Goal: Information Seeking & Learning: Learn about a topic

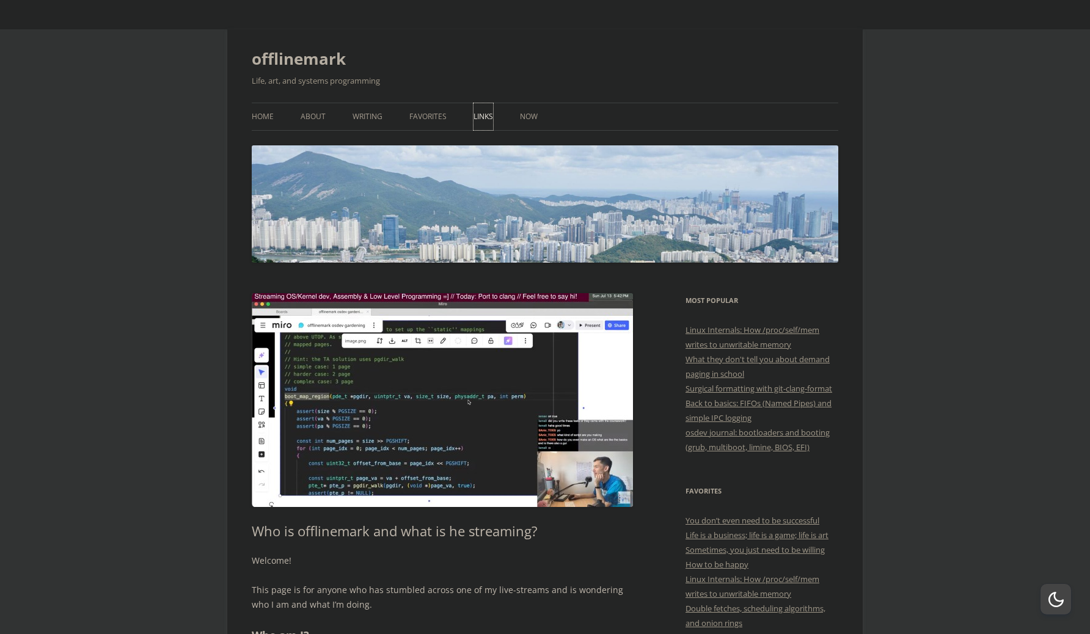
click at [478, 114] on link "Links" at bounding box center [483, 116] width 20 height 27
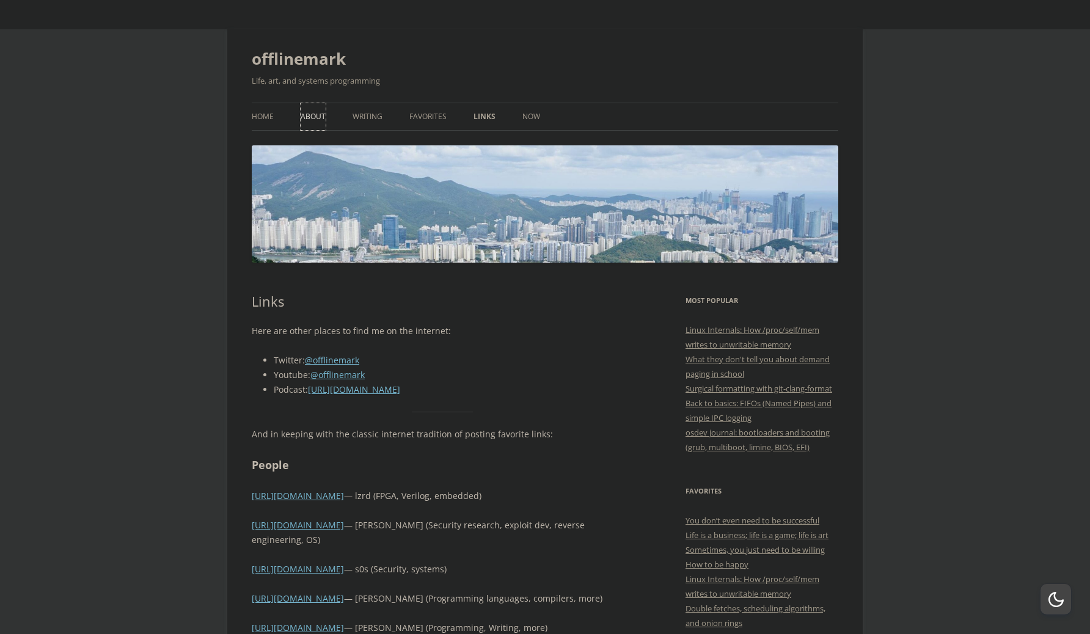
click at [313, 111] on link "About" at bounding box center [313, 116] width 25 height 27
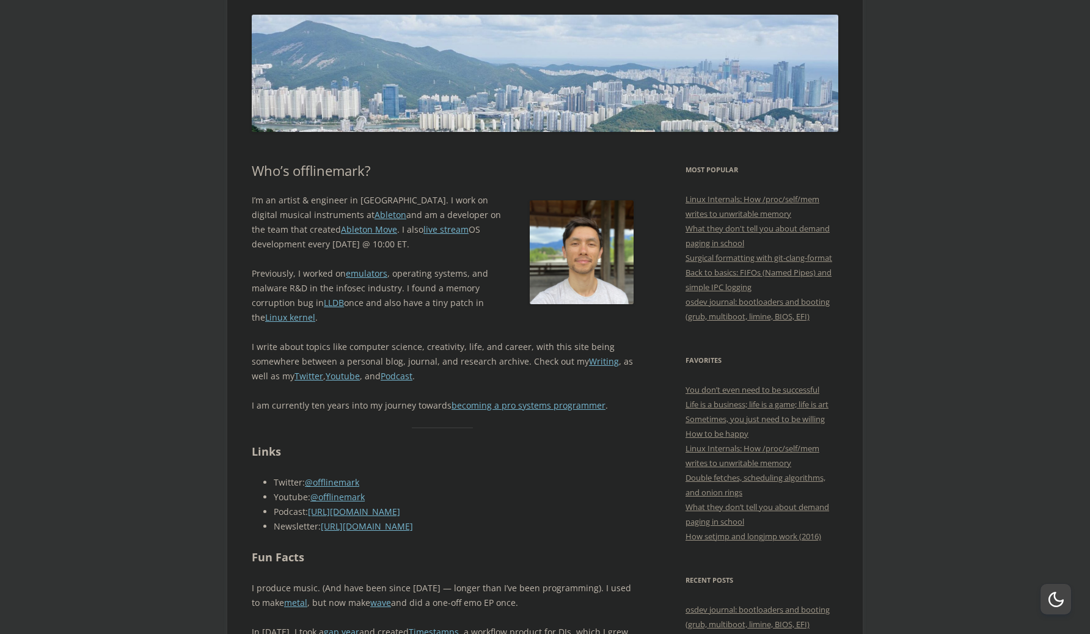
scroll to position [161, 0]
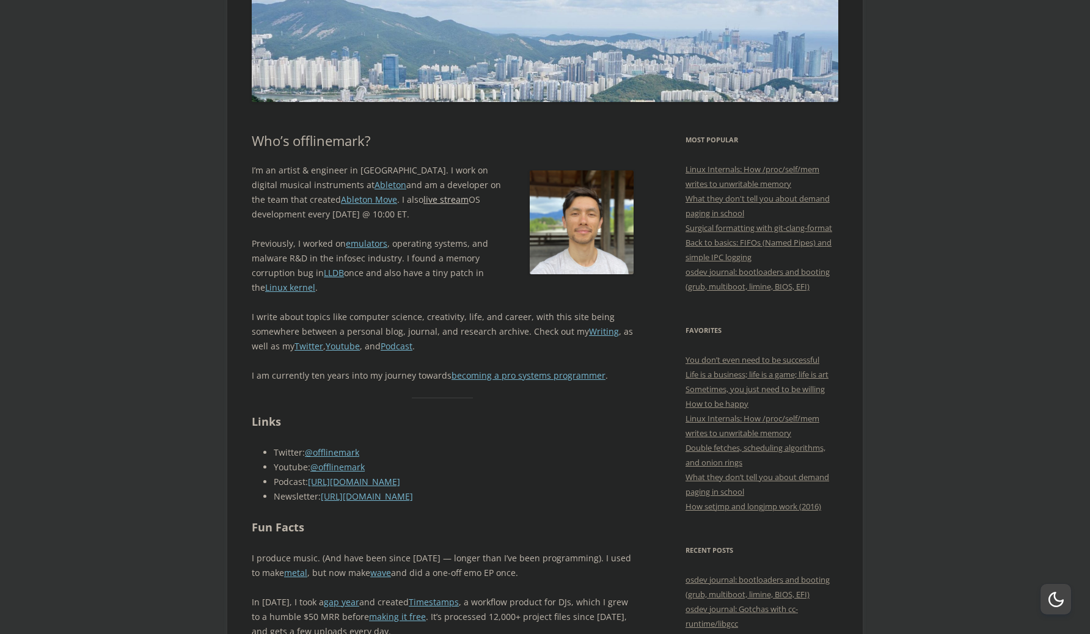
click at [423, 202] on link "live stream" at bounding box center [445, 200] width 45 height 12
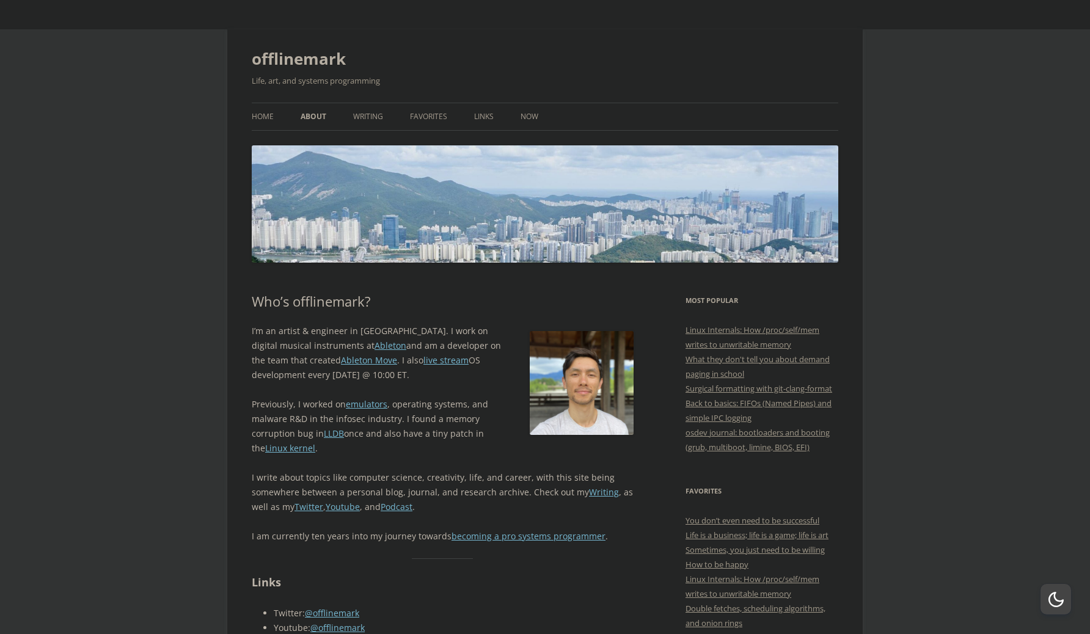
scroll to position [161, 0]
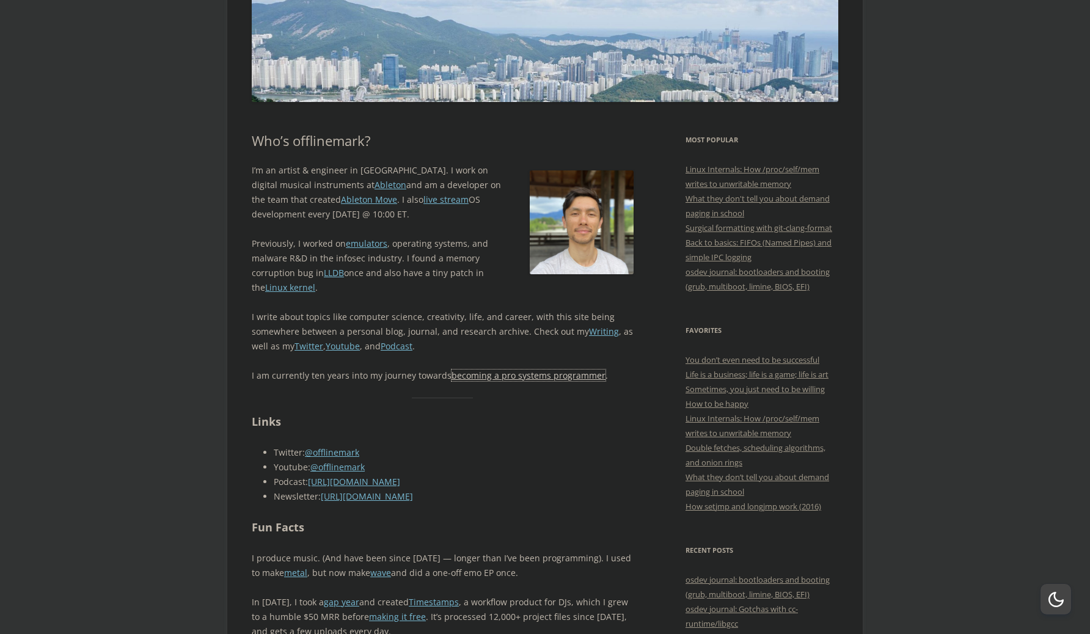
click at [517, 374] on link "becoming a pro systems programmer" at bounding box center [528, 376] width 154 height 12
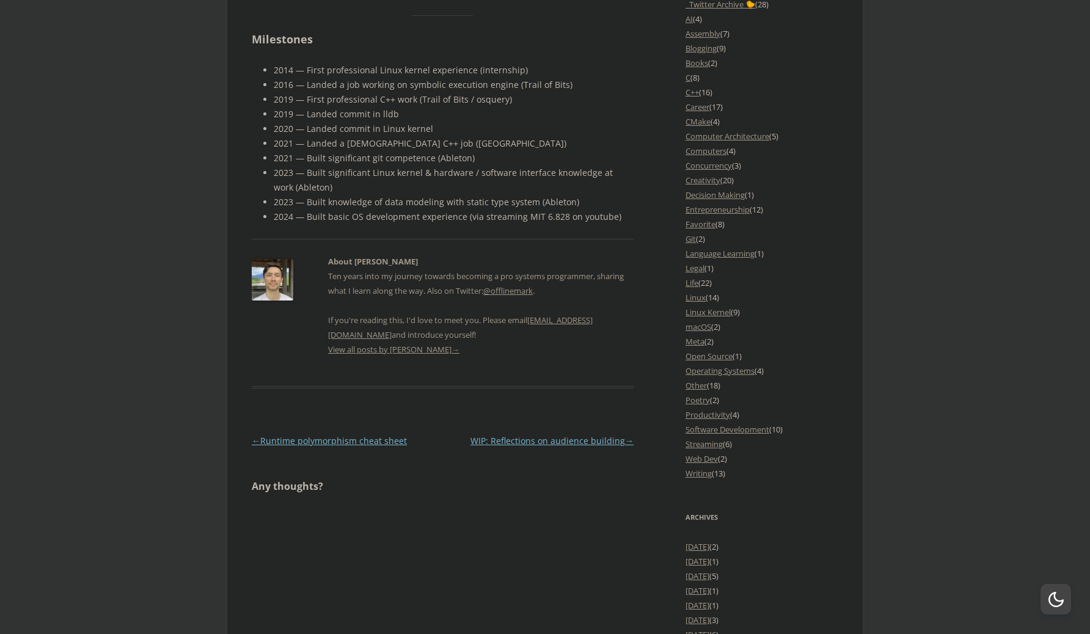
scroll to position [1204, 0]
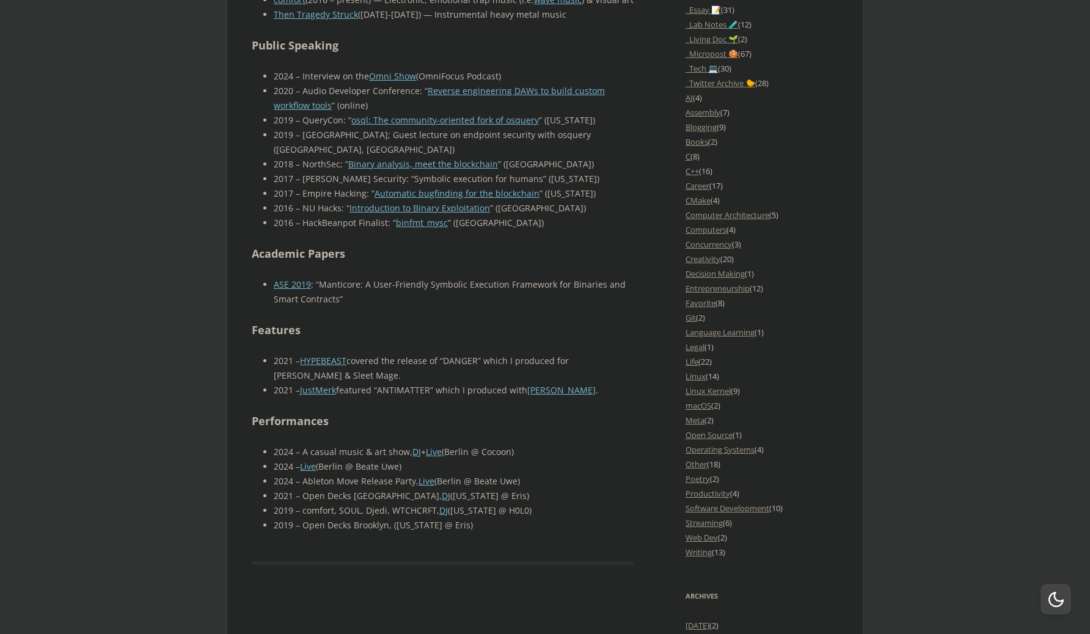
scroll to position [1269, 0]
